Goal: Check status: Check status

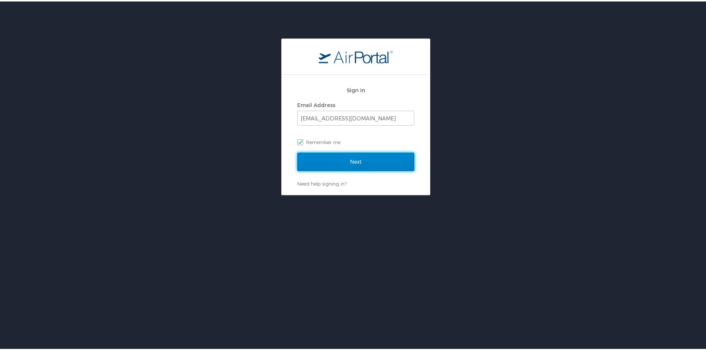
click at [310, 160] on input "Next" at bounding box center [355, 160] width 117 height 19
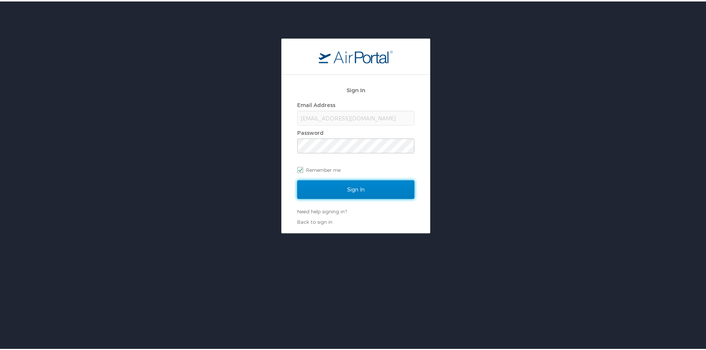
click at [321, 183] on input "Sign In" at bounding box center [355, 188] width 117 height 19
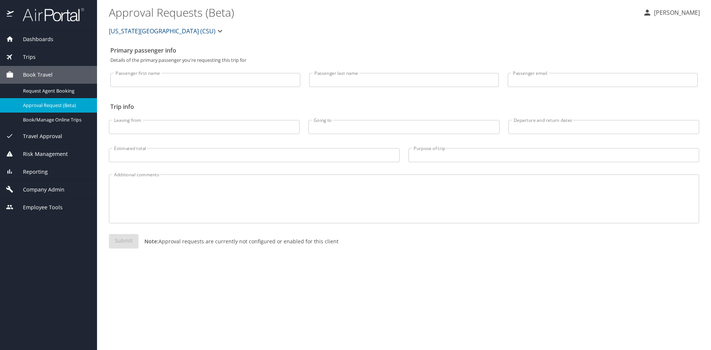
click at [39, 59] on div "Trips" at bounding box center [48, 57] width 85 height 8
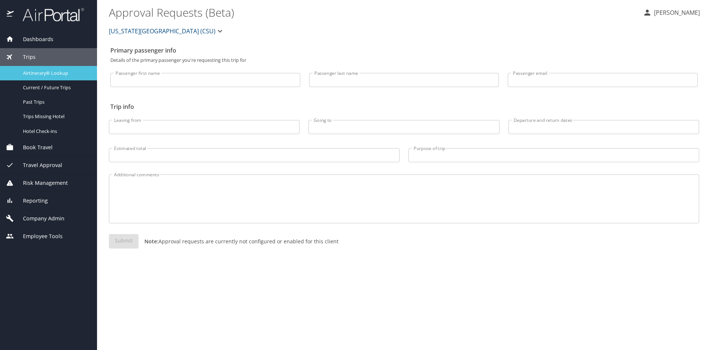
click at [40, 66] on link "Airtinerary® Lookup" at bounding box center [48, 73] width 97 height 14
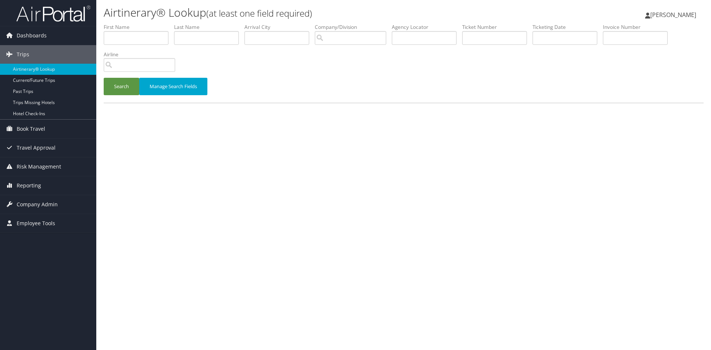
click at [320, 256] on div "Airtinerary® Lookup (at least one field required) Amanda Tobias Amanda Tobias M…" at bounding box center [403, 175] width 615 height 350
click at [202, 40] on input "text" at bounding box center [206, 38] width 65 height 14
click at [494, 39] on input "text" at bounding box center [494, 38] width 65 height 14
click at [121, 87] on button "Search" at bounding box center [122, 86] width 36 height 17
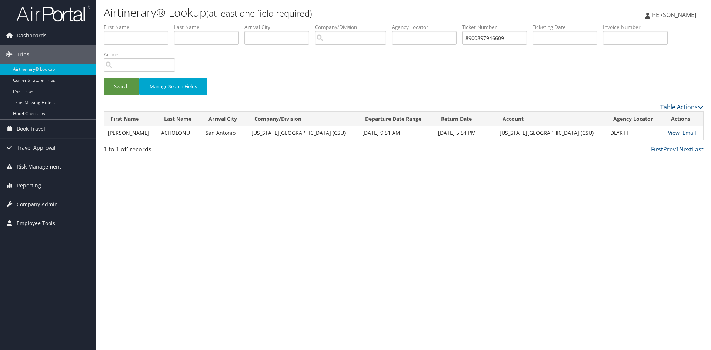
click at [670, 133] on link "View" at bounding box center [673, 132] width 11 height 7
drag, startPoint x: 521, startPoint y: 42, endPoint x: 495, endPoint y: 38, distance: 26.6
click at [495, 38] on input "8900897946609" at bounding box center [494, 38] width 65 height 14
click at [117, 91] on button "Search" at bounding box center [122, 86] width 36 height 17
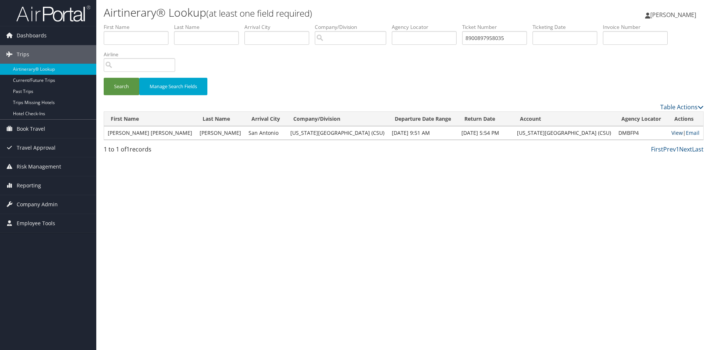
click at [672, 134] on link "View" at bounding box center [677, 132] width 11 height 7
click at [502, 43] on input "8900897958035" at bounding box center [494, 38] width 65 height 14
drag, startPoint x: 510, startPoint y: 44, endPoint x: 495, endPoint y: 39, distance: 15.9
click at [495, 39] on input "8900897958035" at bounding box center [494, 38] width 65 height 14
click at [123, 83] on button "Search" at bounding box center [122, 86] width 36 height 17
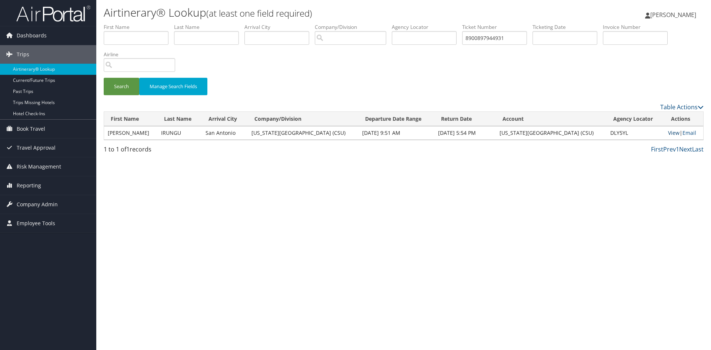
click at [668, 132] on link "View" at bounding box center [673, 132] width 11 height 7
drag, startPoint x: 530, startPoint y: 42, endPoint x: 497, endPoint y: 39, distance: 33.1
click at [497, 39] on input "8900897944931" at bounding box center [494, 38] width 65 height 14
click at [130, 85] on button "Search" at bounding box center [122, 86] width 36 height 17
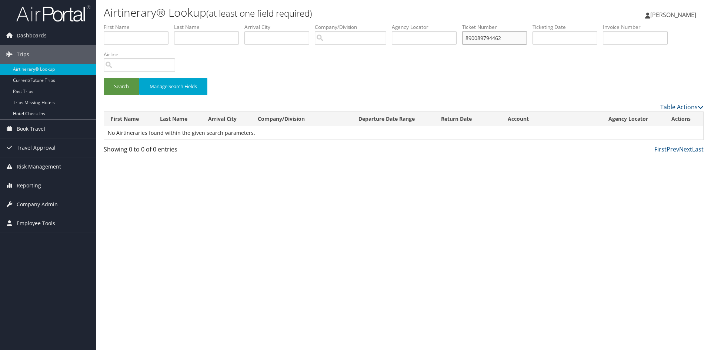
click at [502, 39] on input "890089794462" at bounding box center [494, 38] width 65 height 14
click at [502, 40] on input "89008979462" at bounding box center [494, 38] width 65 height 14
click at [516, 39] on input "890089794662" at bounding box center [494, 38] width 65 height 14
type input "8900897946622"
click at [126, 84] on button "Search" at bounding box center [122, 86] width 36 height 17
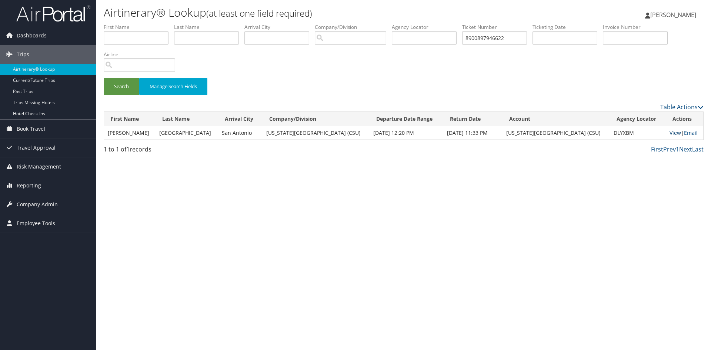
click at [670, 130] on link "View" at bounding box center [675, 132] width 11 height 7
